Goal: Task Accomplishment & Management: Use online tool/utility

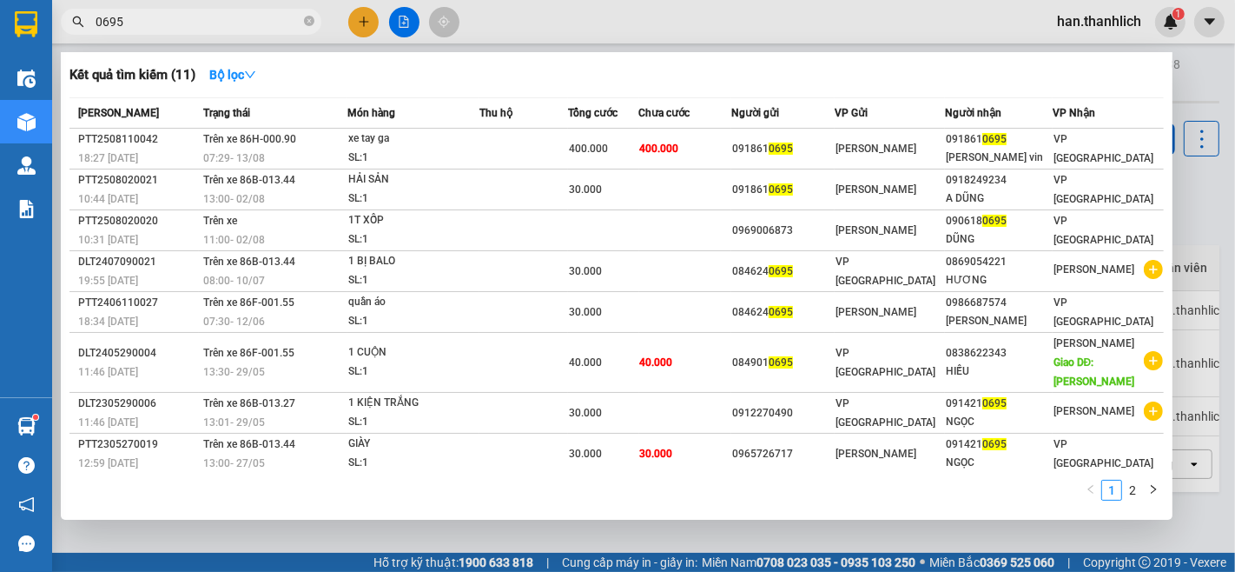
type input "0695"
click at [315, 17] on span "0695" at bounding box center [191, 22] width 261 height 26
click at [305, 18] on icon "close-circle" at bounding box center [309, 21] width 10 height 10
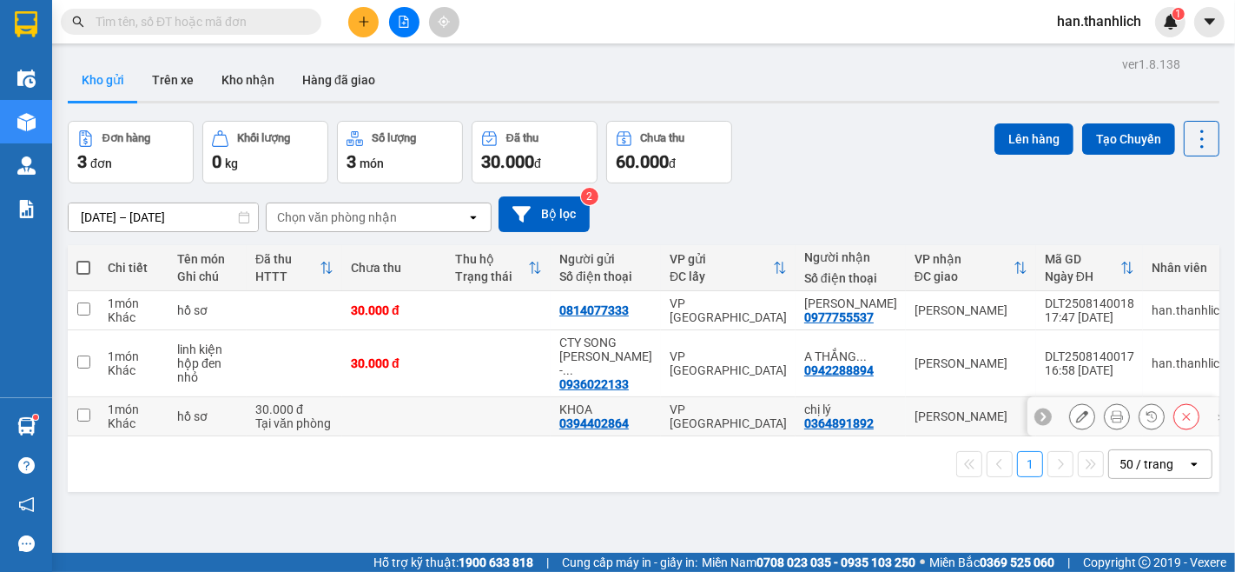
click at [85, 408] on input "checkbox" at bounding box center [83, 414] width 13 height 13
checkbox input "true"
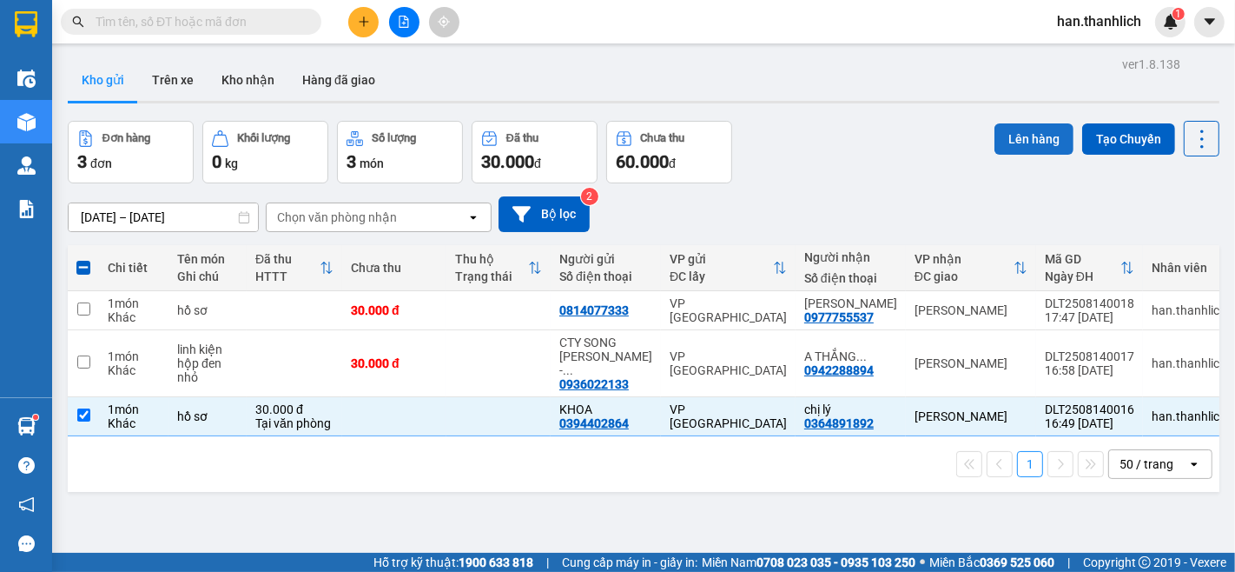
click at [1032, 143] on button "Lên hàng" at bounding box center [1034, 138] width 79 height 31
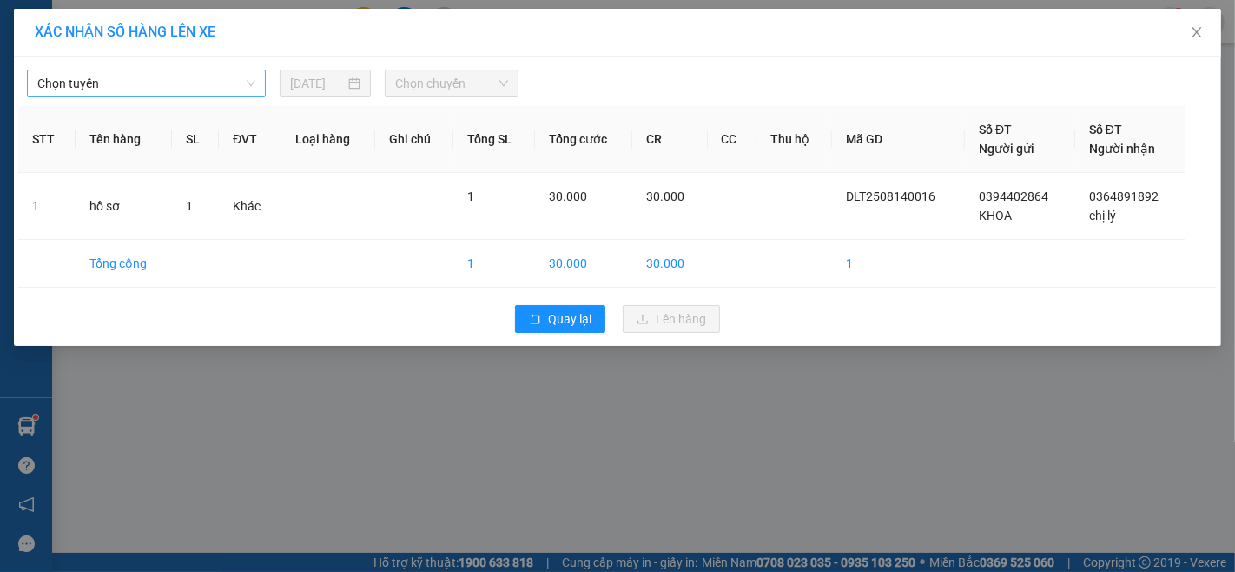
click at [202, 91] on span "Chọn tuyến" at bounding box center [146, 83] width 218 height 26
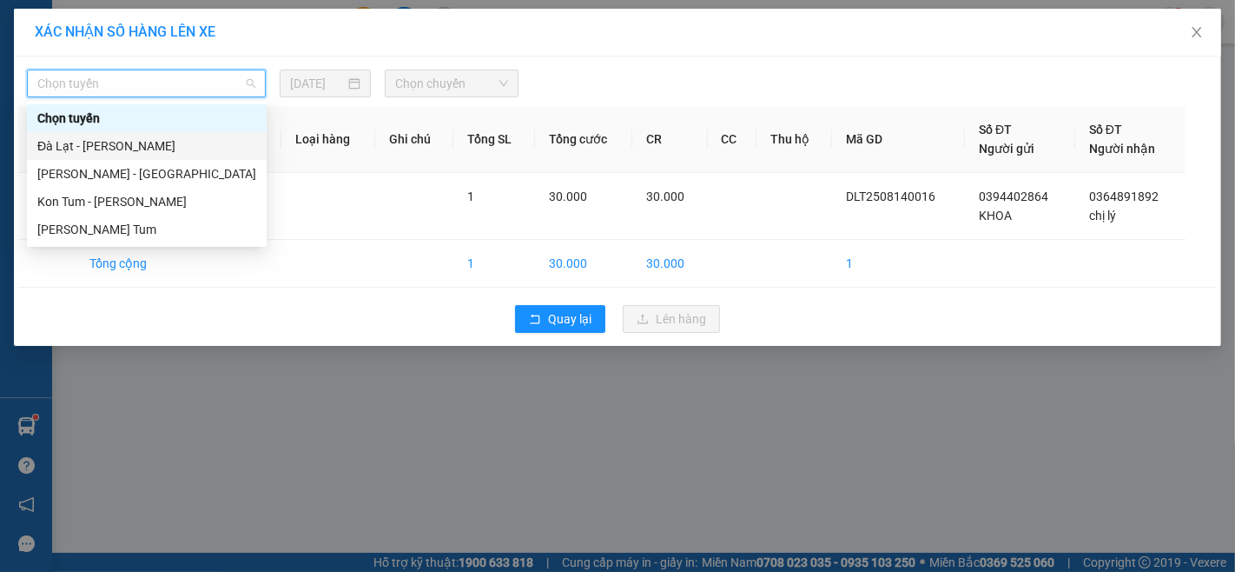
click at [162, 152] on div "Đà Lạt - [PERSON_NAME]" at bounding box center [146, 145] width 219 height 19
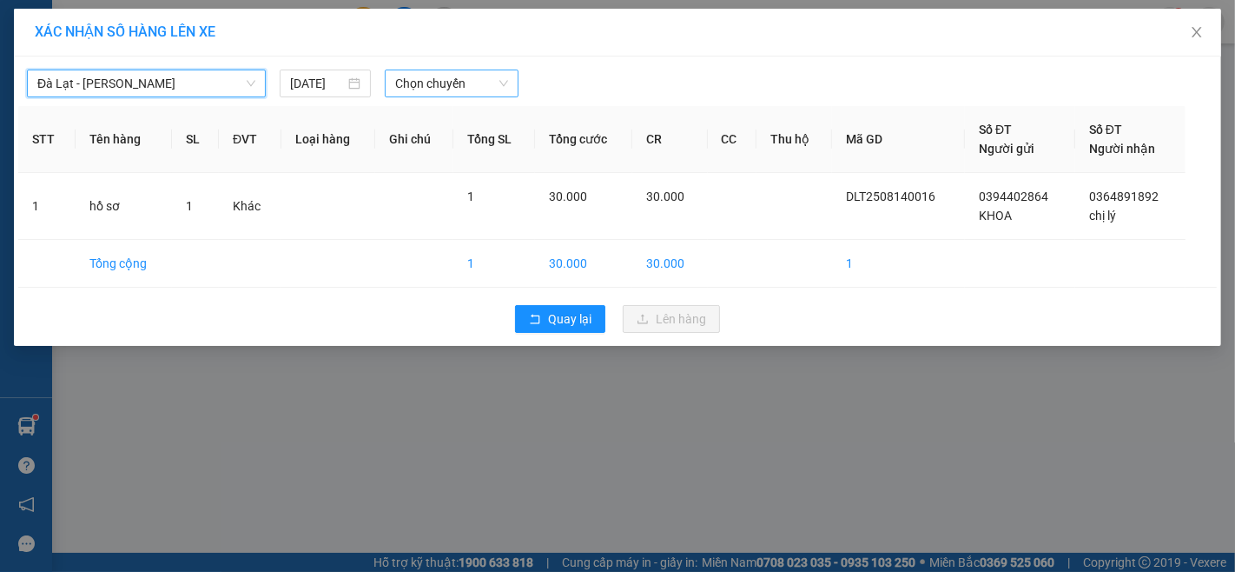
click at [428, 74] on span "Chọn chuyến" at bounding box center [451, 83] width 113 height 26
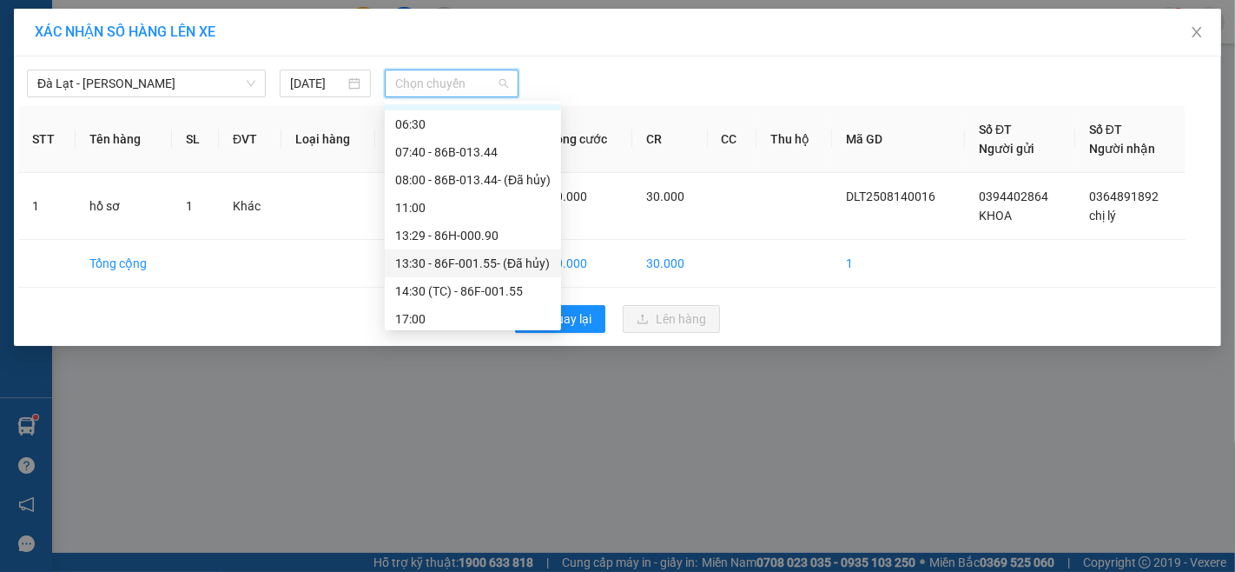
scroll to position [28, 0]
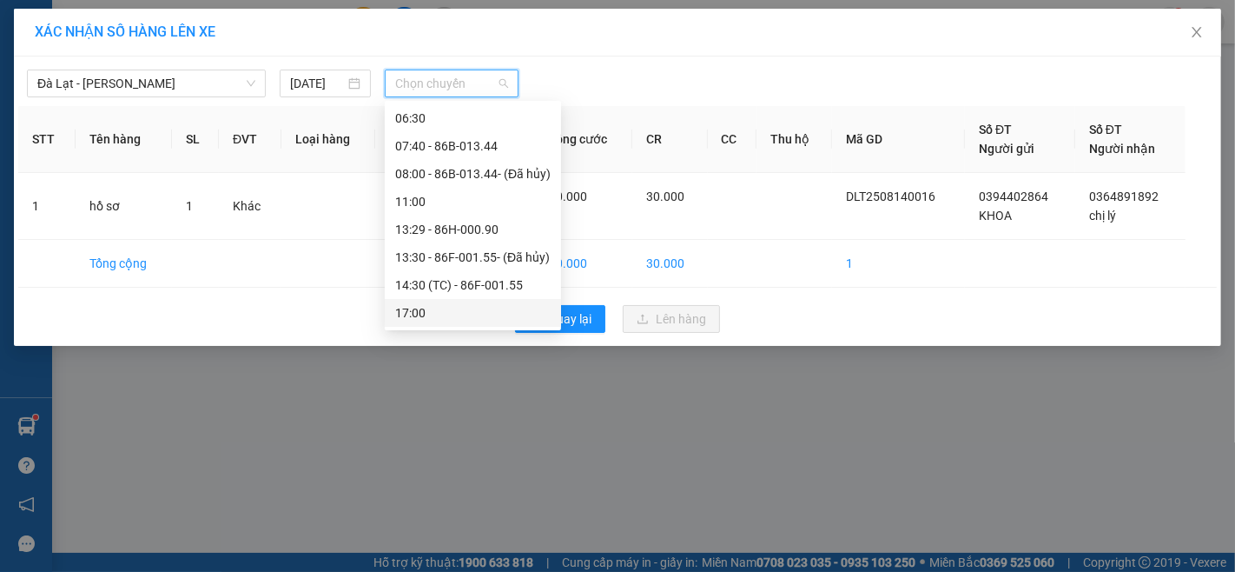
click at [449, 316] on div "17:00" at bounding box center [472, 312] width 155 height 19
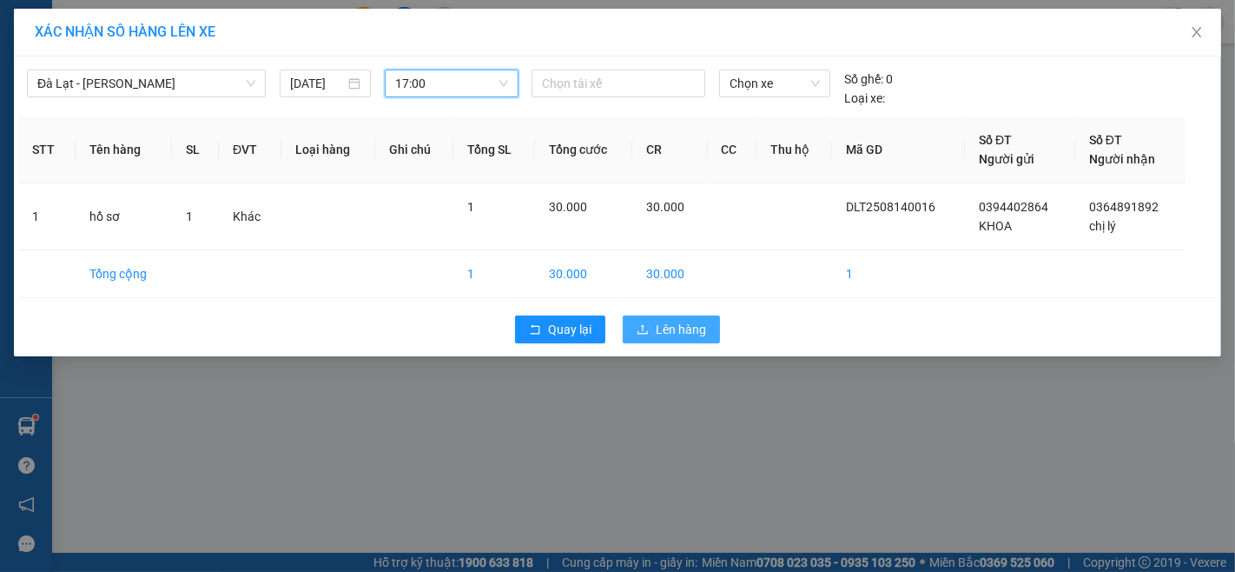
click at [656, 336] on span "Lên hàng" at bounding box center [681, 329] width 50 height 19
